Goal: Find contact information: Find contact information

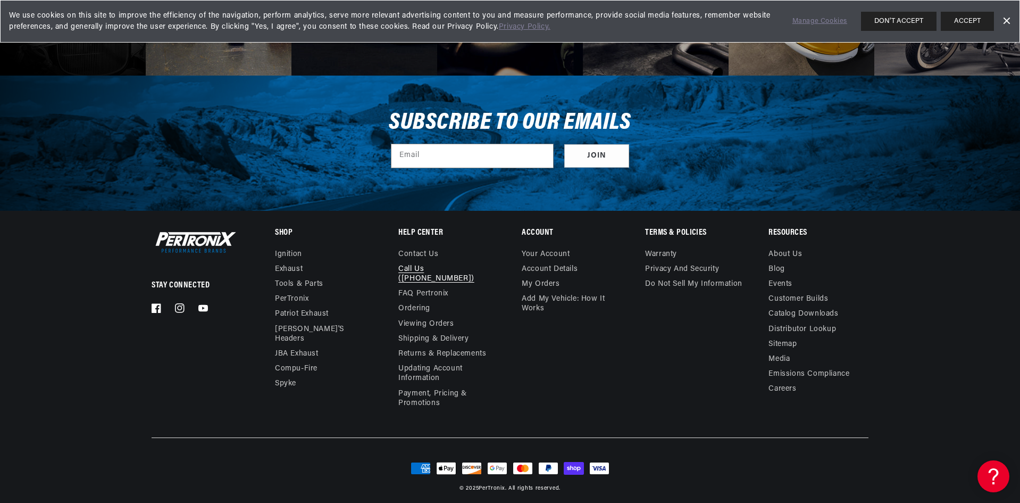
scroll to position [0, 322]
click at [423, 254] on link "Contact us" at bounding box center [418, 256] width 40 height 12
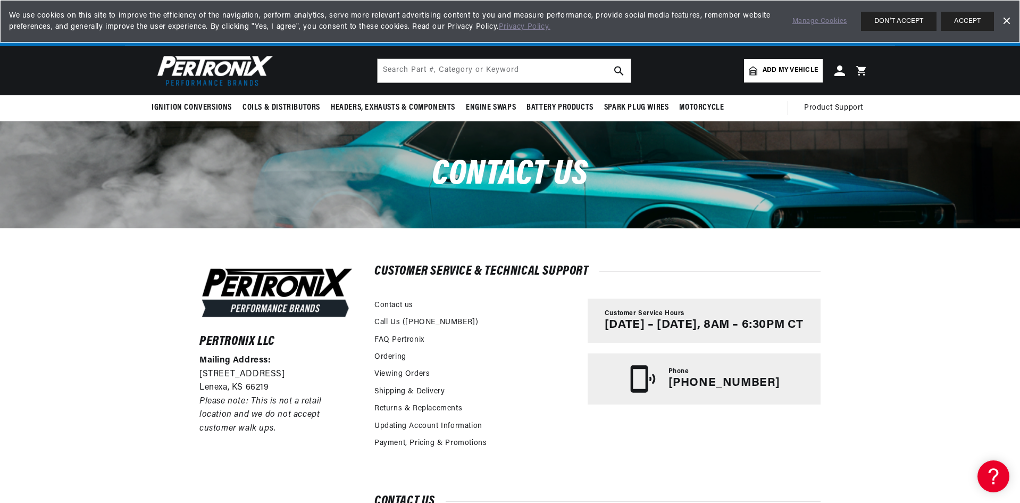
scroll to position [0, 322]
